Goal: Task Accomplishment & Management: Manage account settings

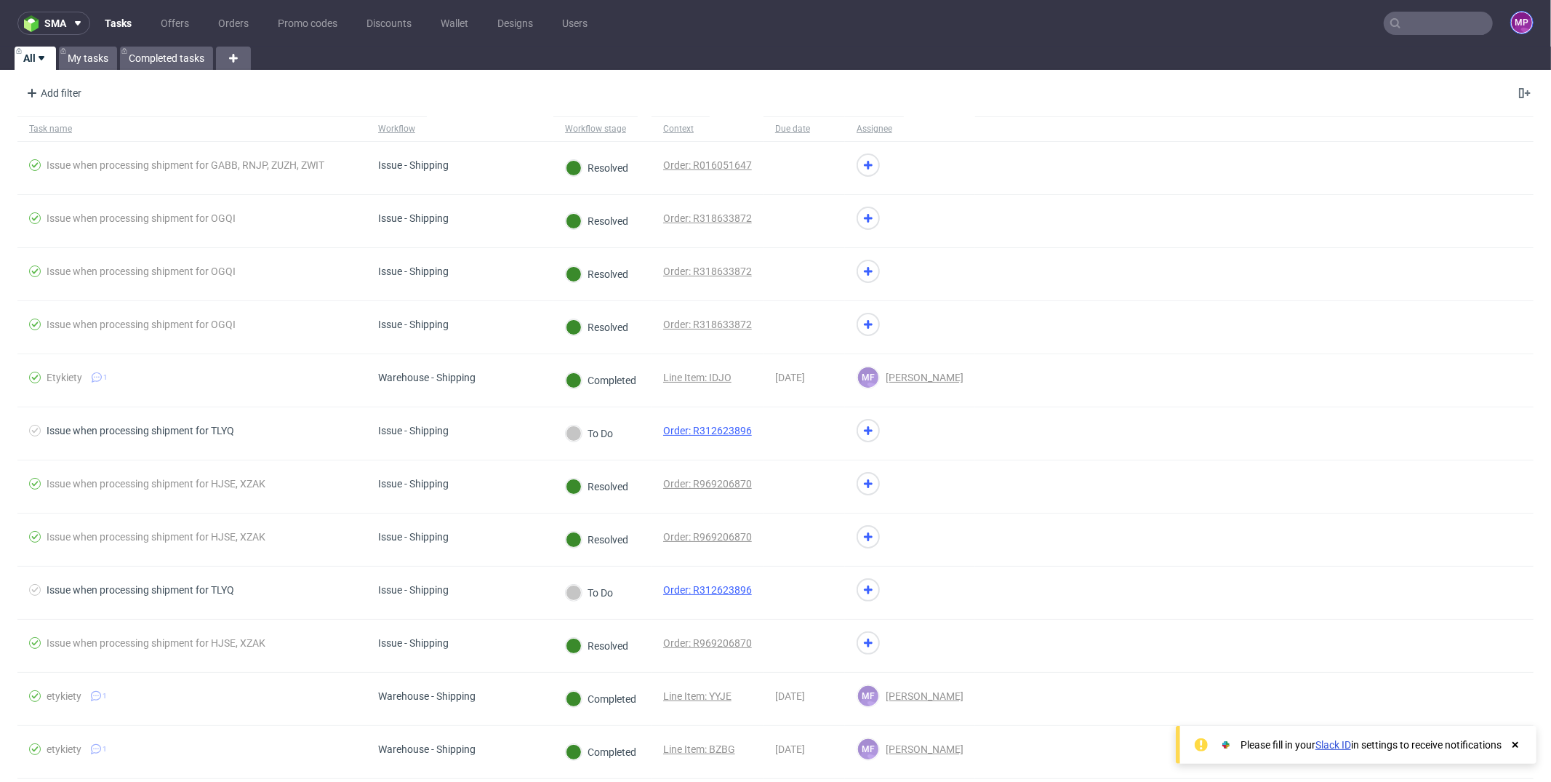
click at [1512, 28] on figcaption "MP" at bounding box center [1522, 22] width 20 height 20
click at [1445, 107] on span "Settings" at bounding box center [1459, 111] width 157 height 15
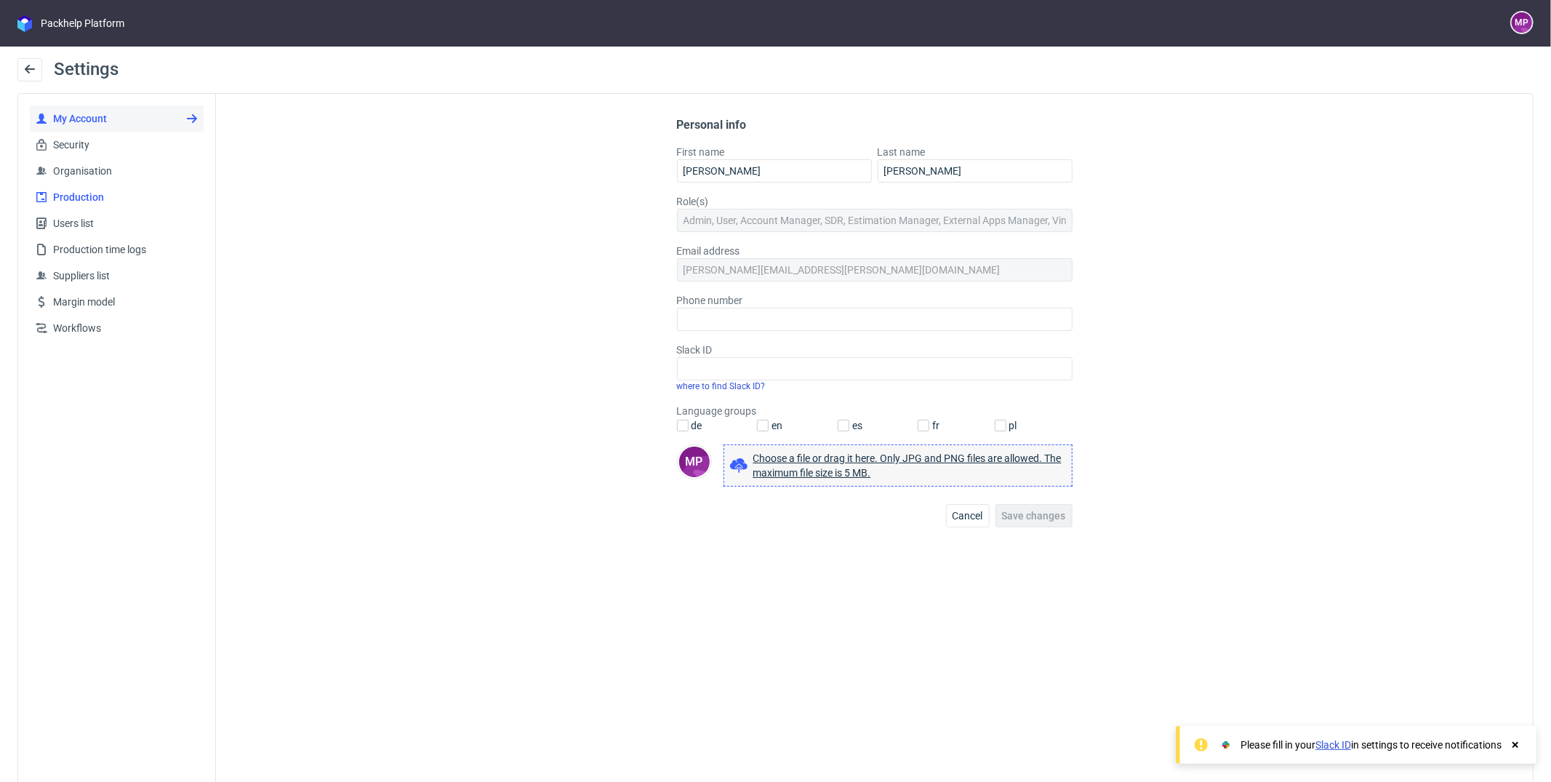
click at [122, 190] on span "Production" at bounding box center [122, 197] width 151 height 15
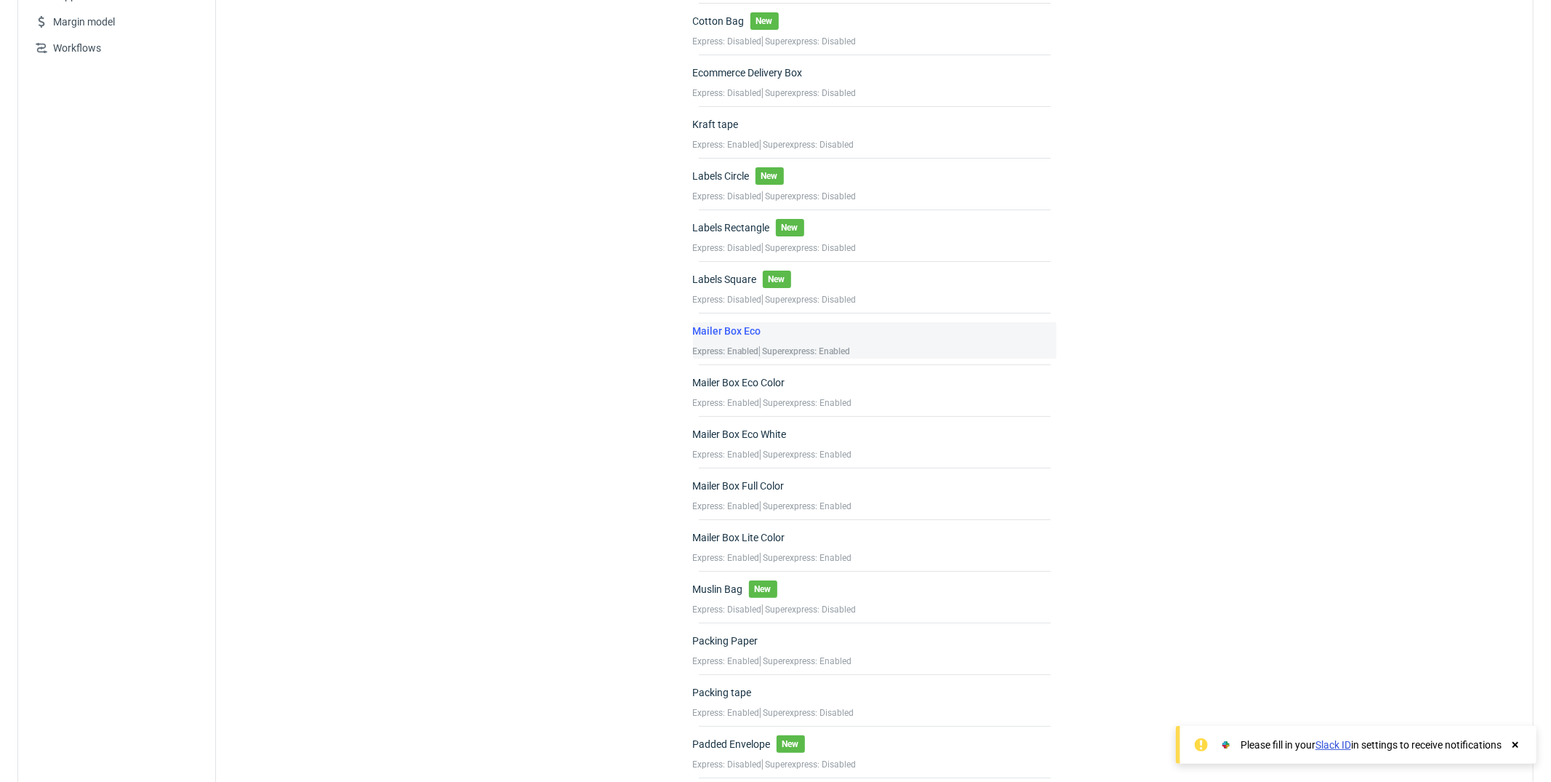
click at [796, 332] on div "Mailer Box Eco" at bounding box center [772, 333] width 158 height 22
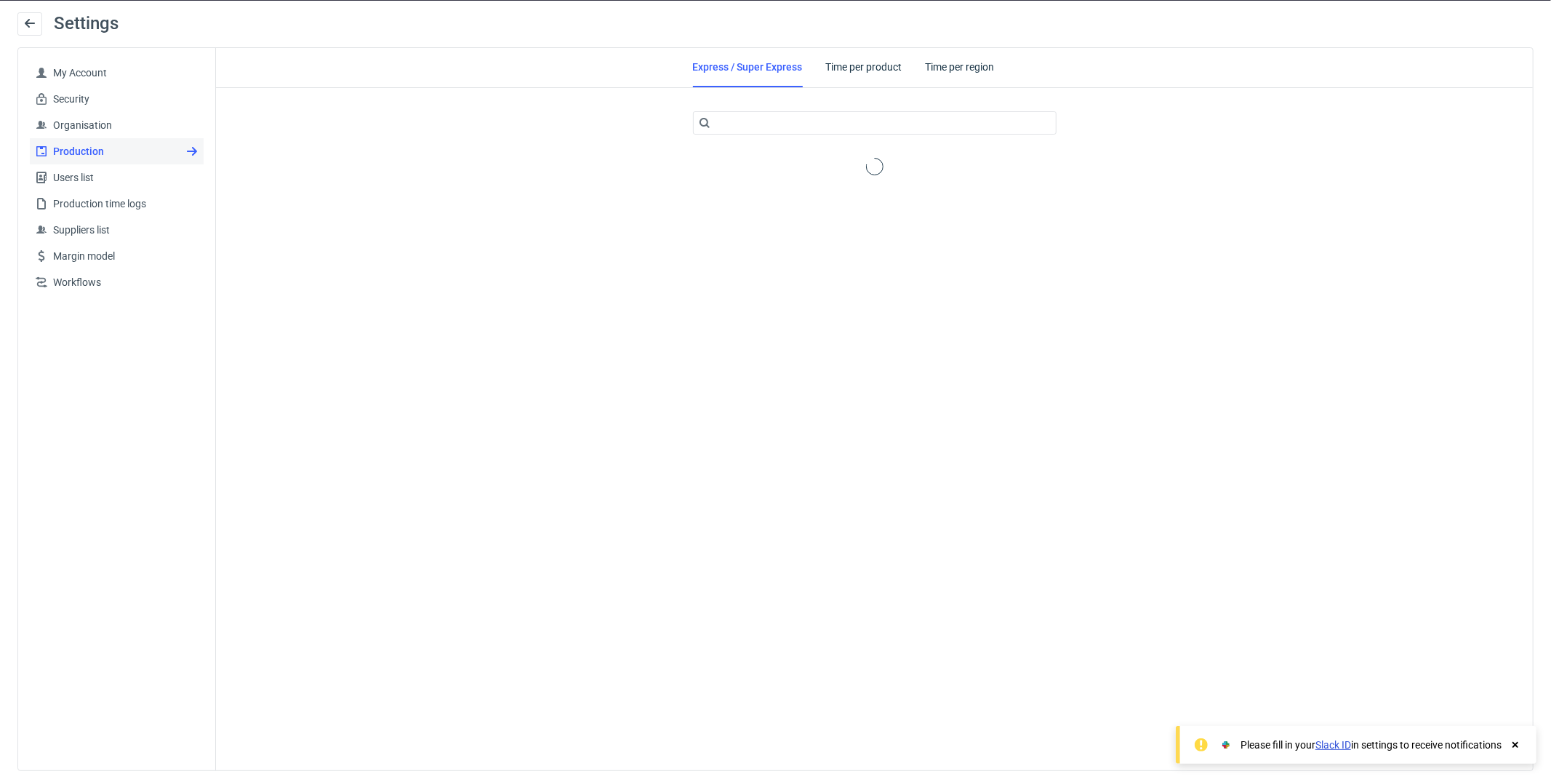
scroll to position [280, 0]
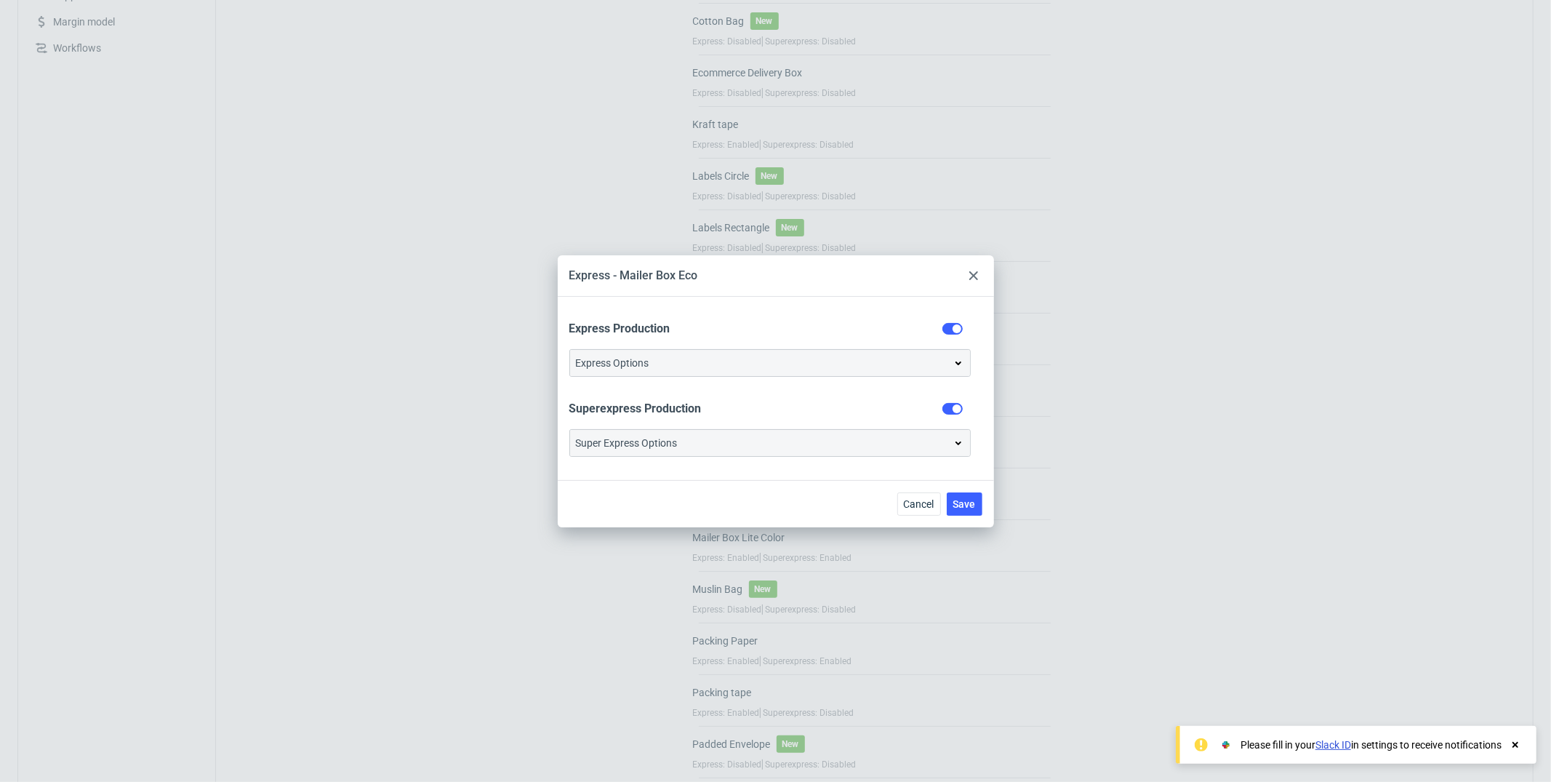
click at [970, 279] on icon at bounding box center [974, 275] width 9 height 9
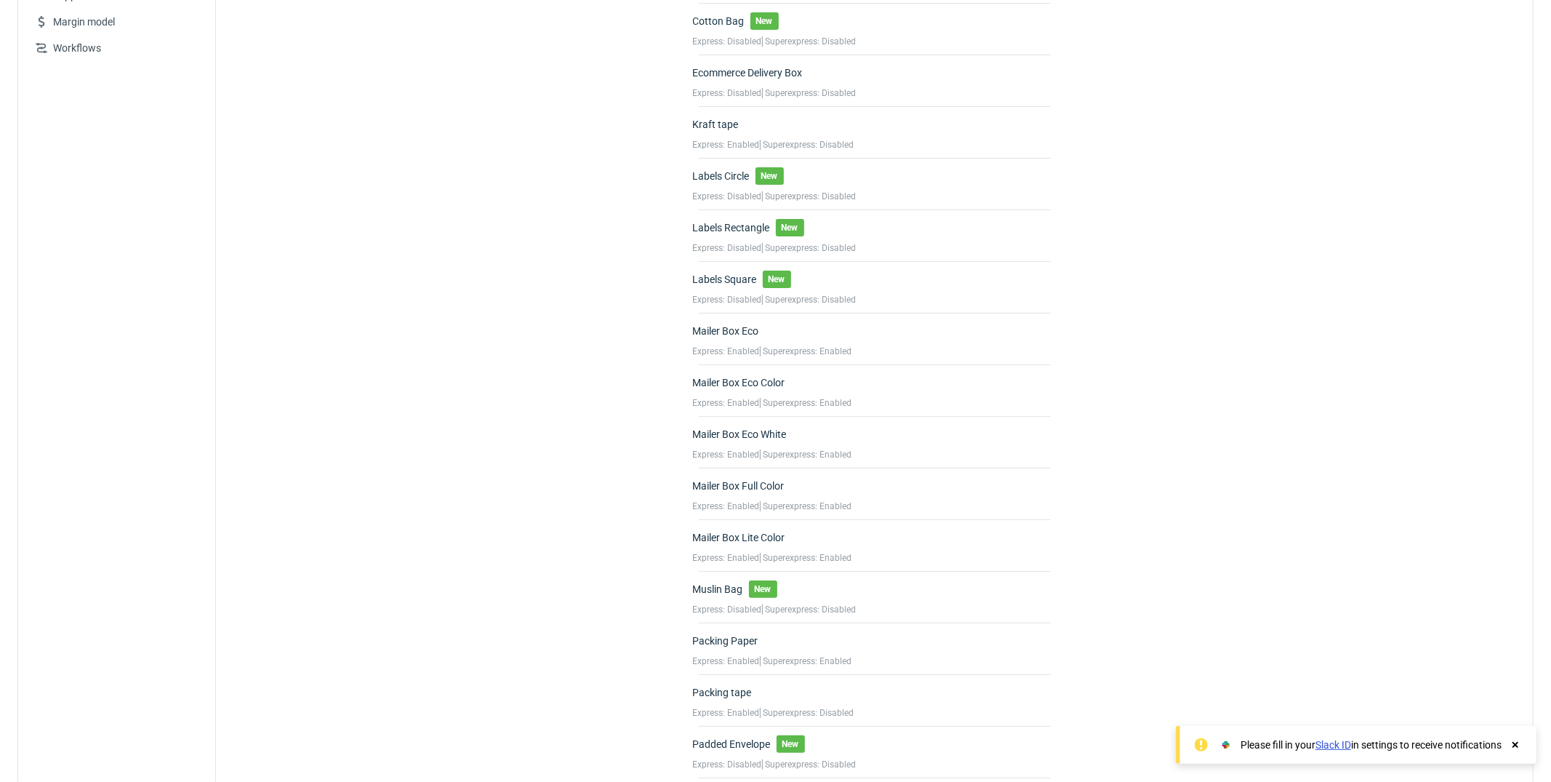
scroll to position [0, 0]
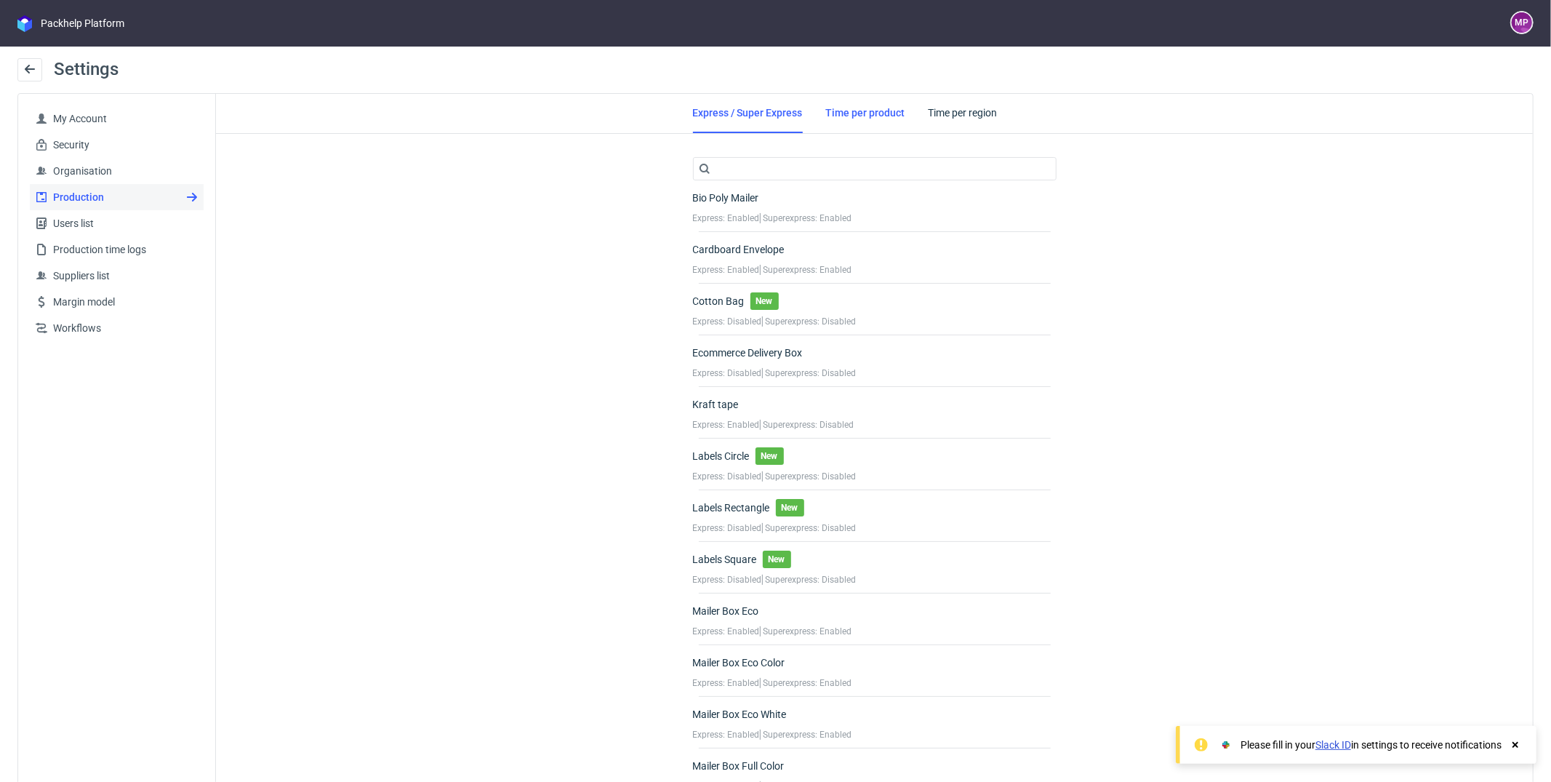
click at [853, 99] on link "Time per product" at bounding box center [865, 113] width 79 height 38
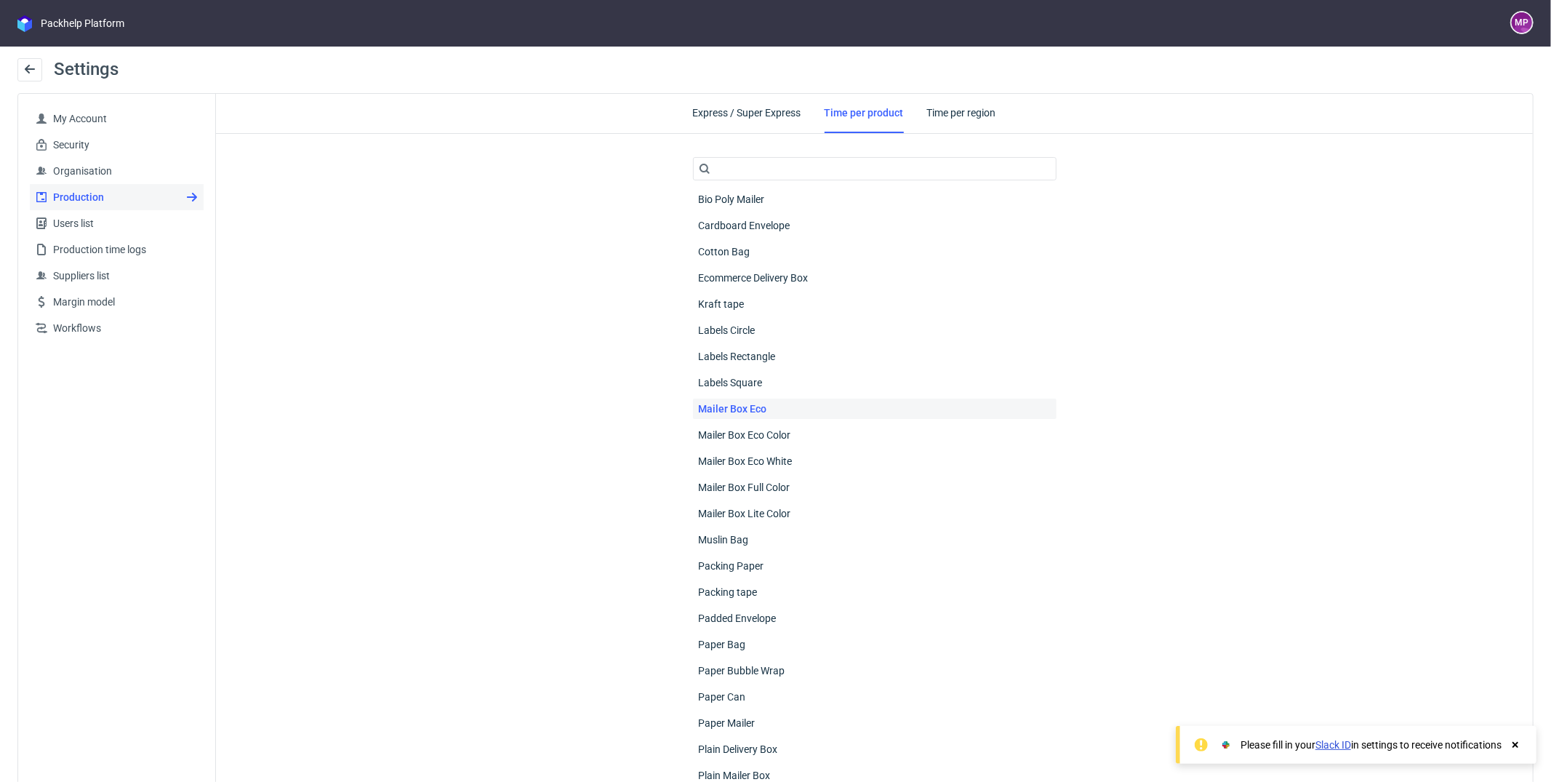
click at [721, 405] on span "Mailer Box Eco" at bounding box center [733, 409] width 80 height 20
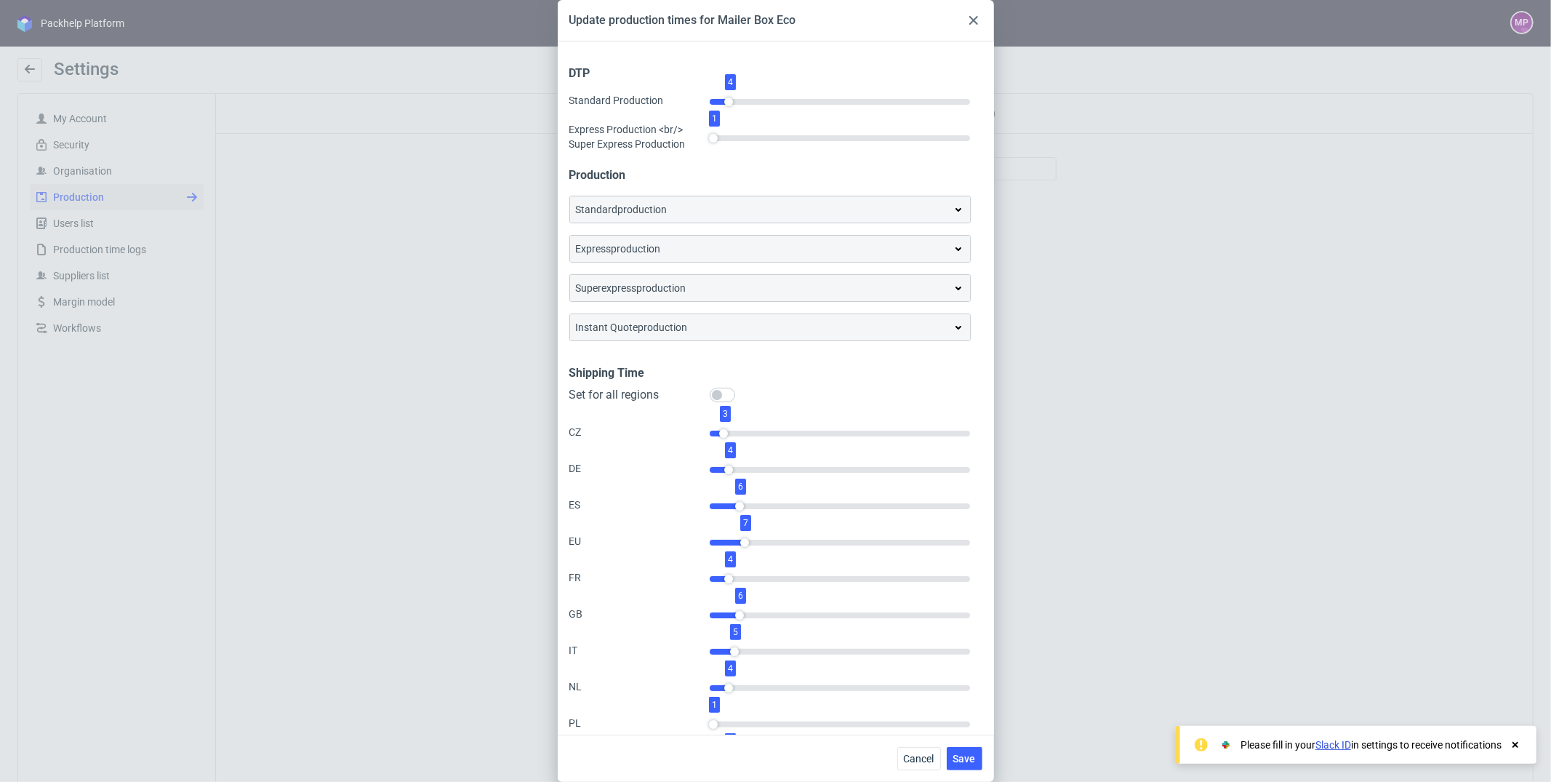
click at [775, 327] on div "instant quote production" at bounding box center [770, 327] width 388 height 15
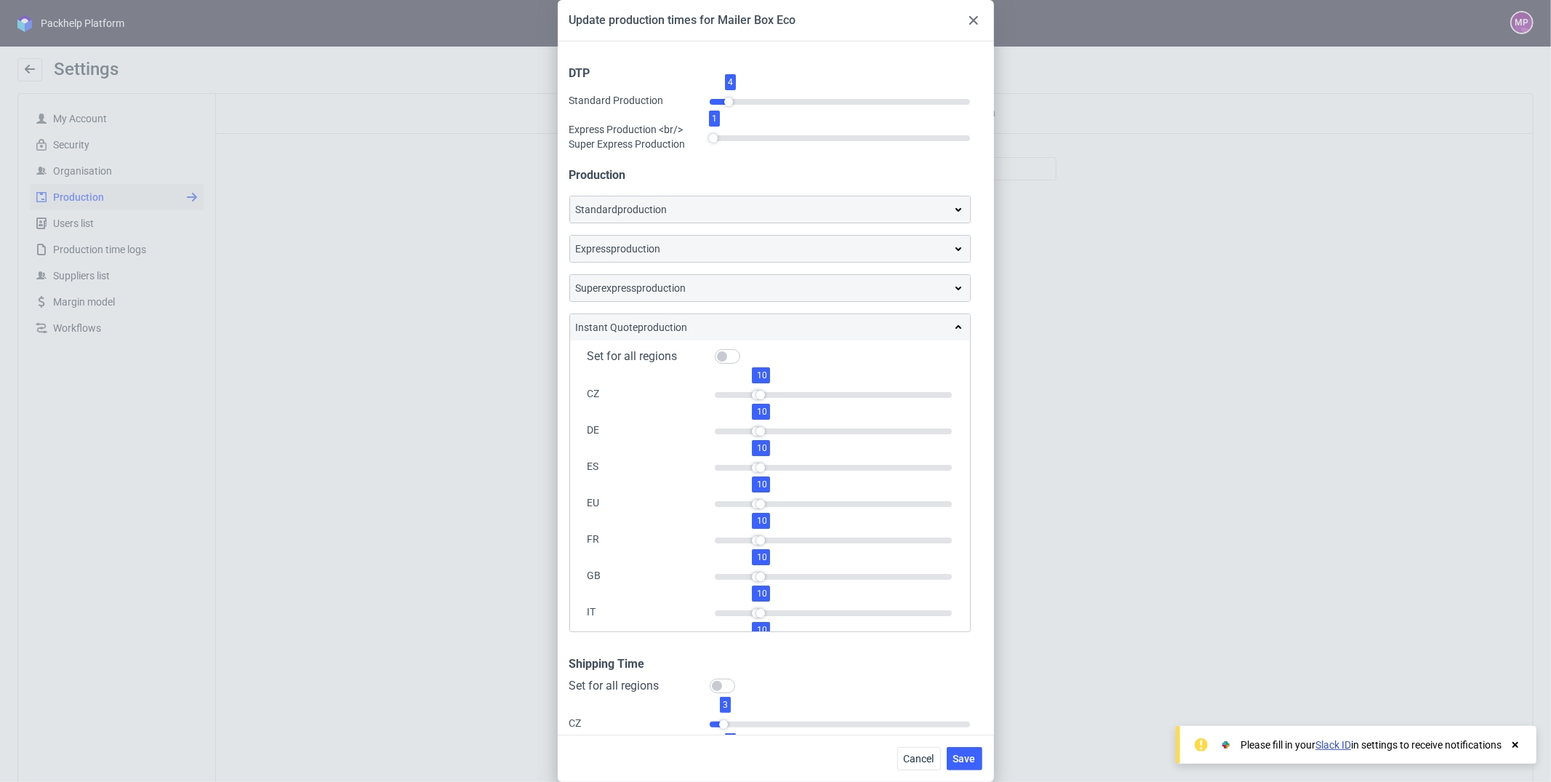
click at [828, 327] on div "instant quote production" at bounding box center [770, 327] width 388 height 15
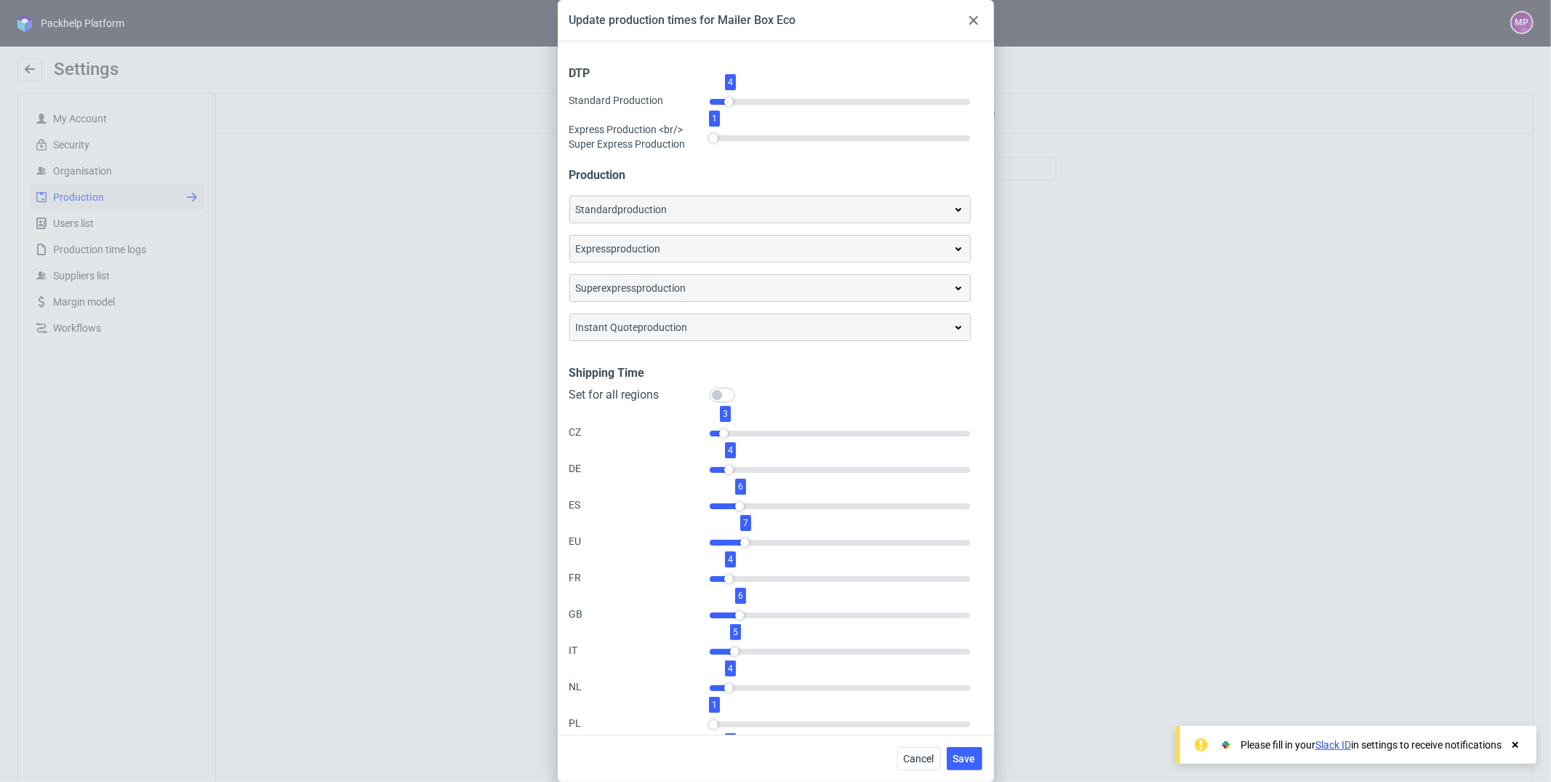
click at [834, 326] on div "instant quote production" at bounding box center [770, 327] width 388 height 15
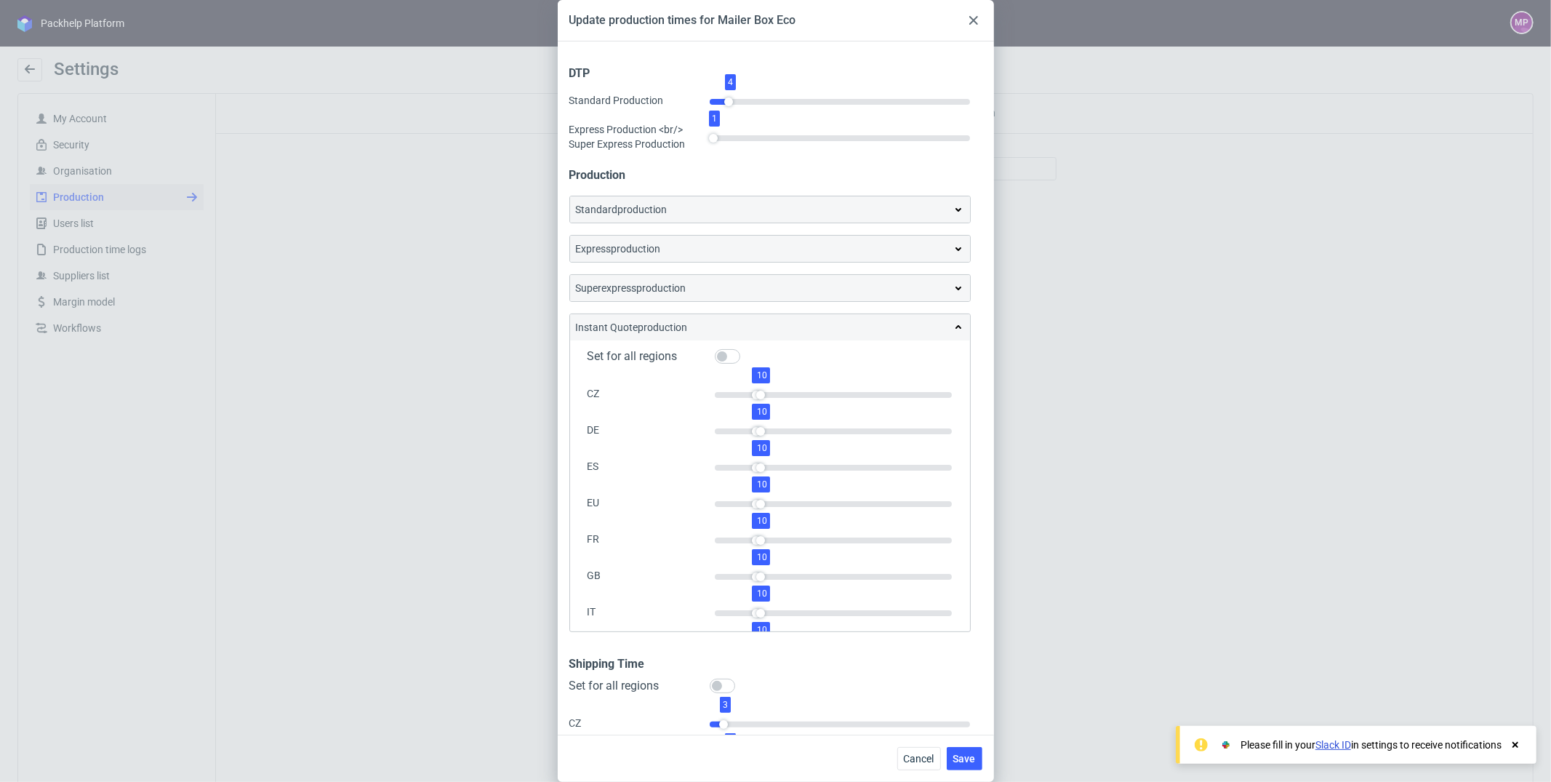
click at [771, 243] on div "express production" at bounding box center [770, 248] width 388 height 15
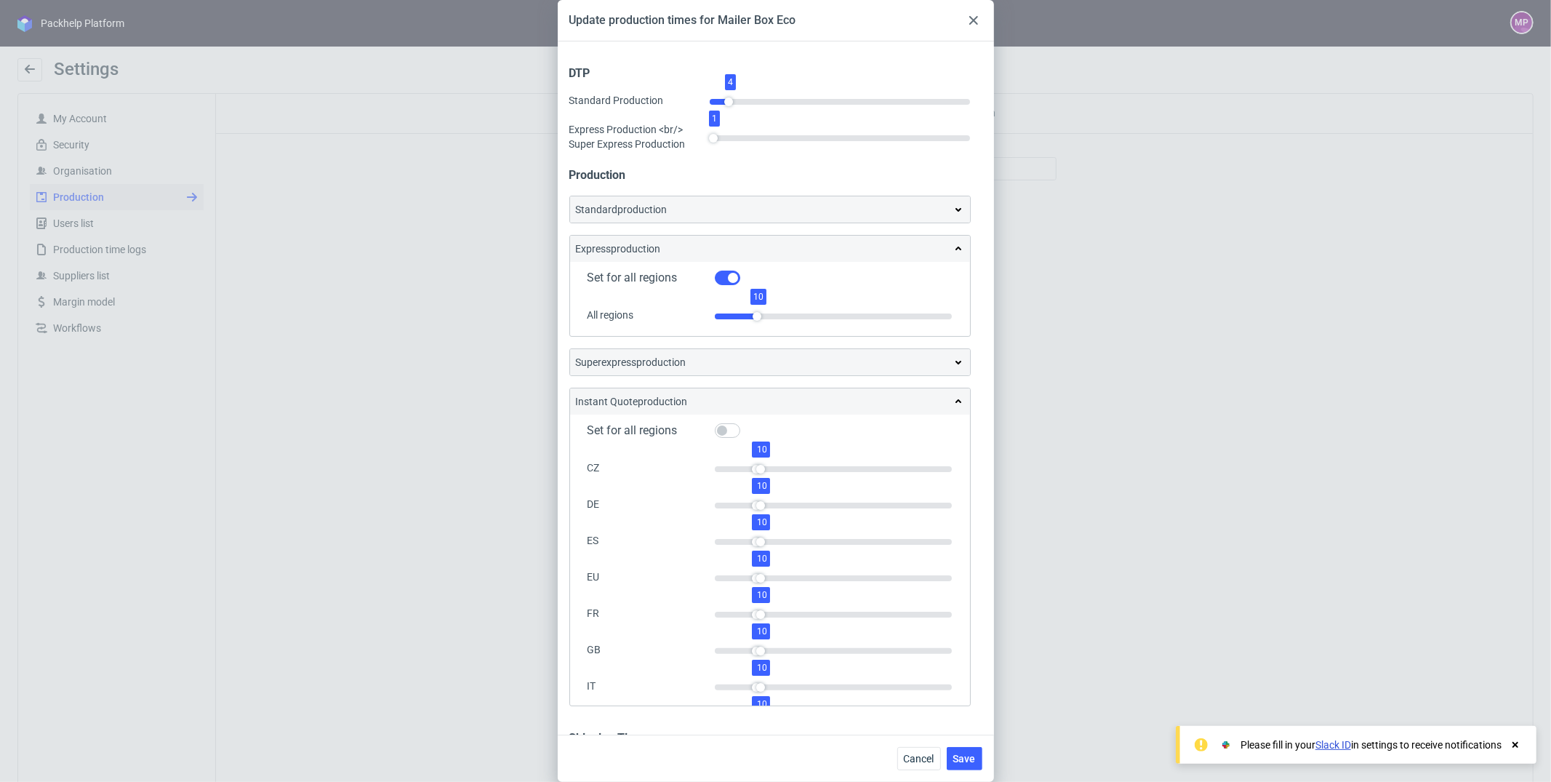
click at [771, 243] on div "express production" at bounding box center [770, 248] width 388 height 15
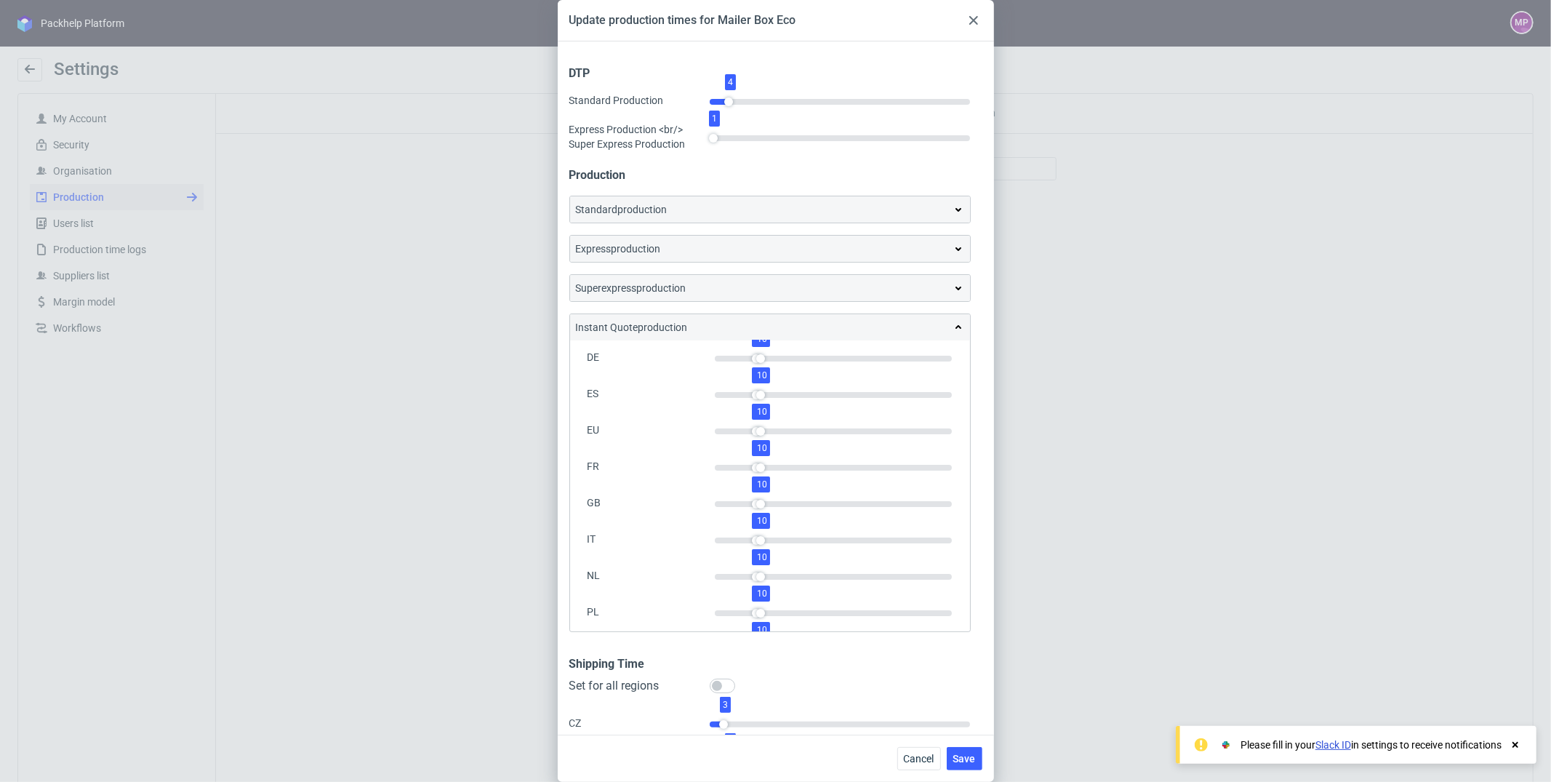
scroll to position [52, 0]
click at [910, 754] on span "Cancel" at bounding box center [919, 759] width 31 height 10
